Goal: Task Accomplishment & Management: Use online tool/utility

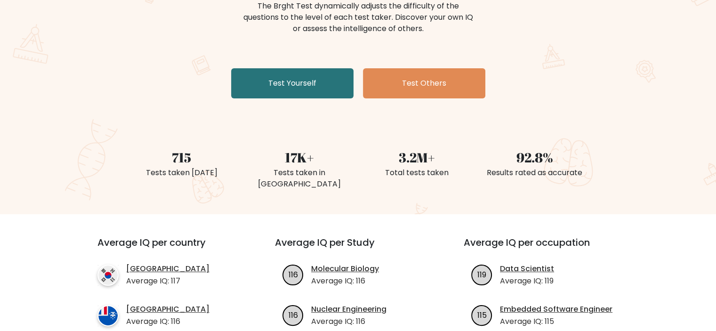
scroll to position [125, 0]
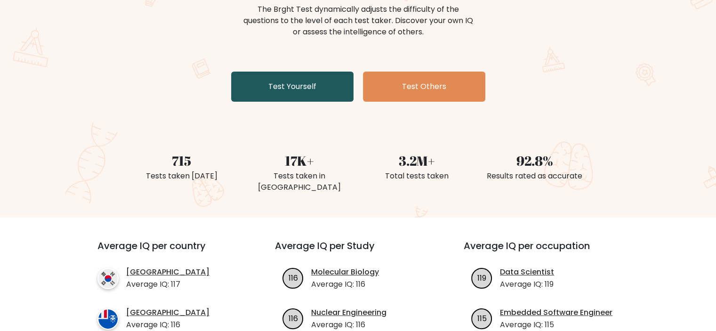
click at [254, 99] on link "Test Yourself" at bounding box center [292, 87] width 122 height 30
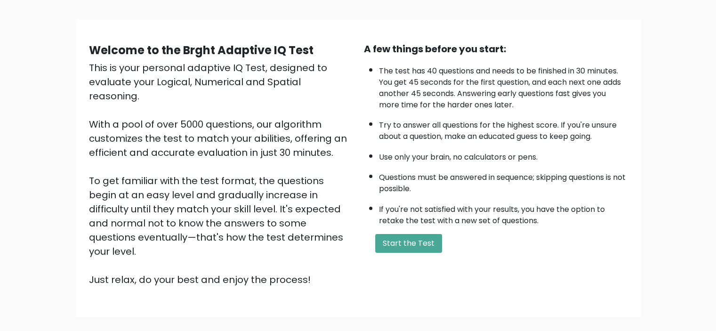
scroll to position [53, 0]
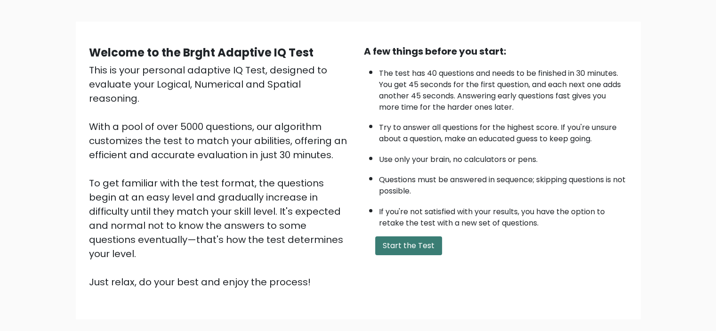
click at [391, 241] on button "Start the Test" at bounding box center [408, 245] width 67 height 19
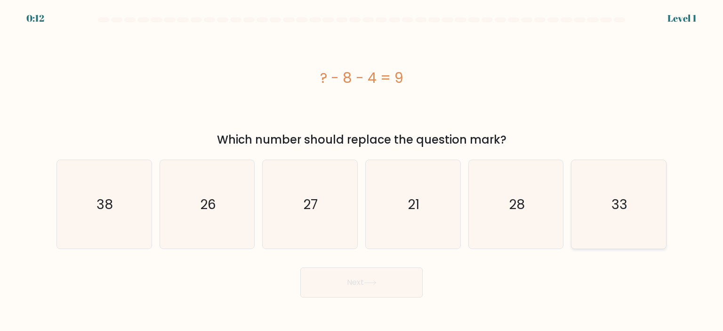
click at [624, 210] on text "33" at bounding box center [619, 204] width 16 height 19
click at [362, 170] on input "f. 33" at bounding box center [361, 168] width 0 height 5
radio input "true"
click at [389, 280] on button "Next" at bounding box center [361, 282] width 122 height 30
